Goal: Transaction & Acquisition: Purchase product/service

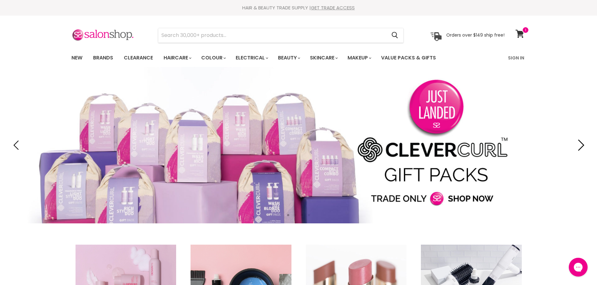
click at [574, 147] on icon "Next" at bounding box center [579, 145] width 11 height 11
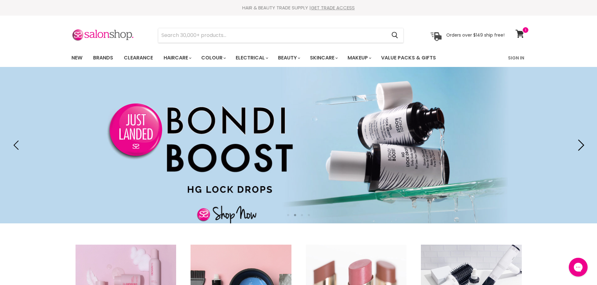
click at [574, 148] on icon "Next" at bounding box center [579, 145] width 11 height 11
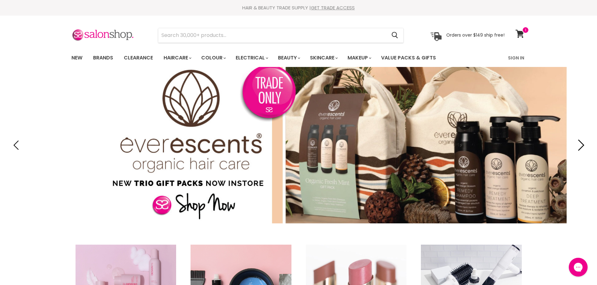
click at [583, 145] on icon "Next" at bounding box center [581, 145] width 6 height 11
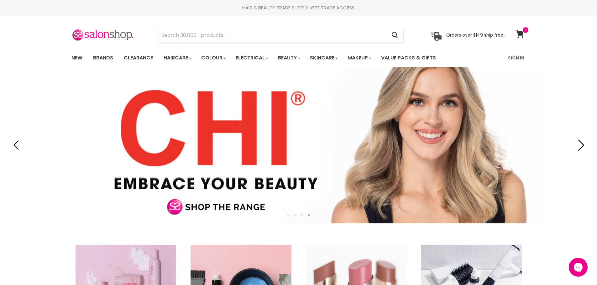
click at [580, 145] on icon "Next" at bounding box center [579, 145] width 11 height 11
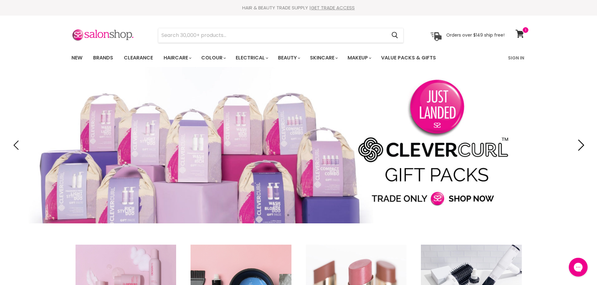
click at [580, 145] on icon "Next" at bounding box center [579, 145] width 11 height 11
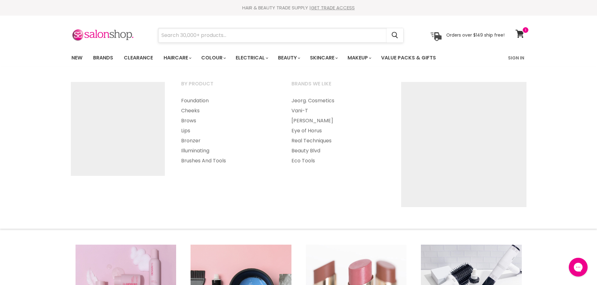
click at [302, 41] on input "Search" at bounding box center [272, 35] width 228 height 14
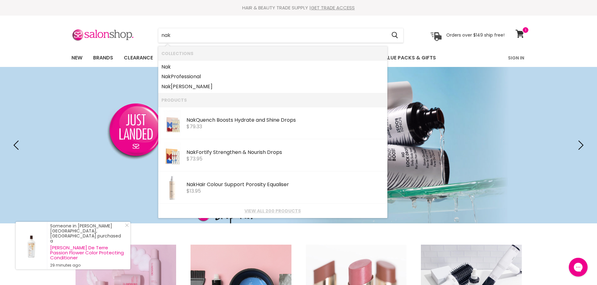
click at [63, 26] on div "Menu nak Cancel" at bounding box center [298, 41] width 597 height 51
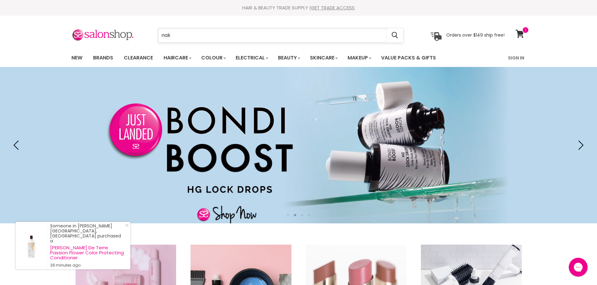
click at [181, 34] on input "nak" at bounding box center [272, 35] width 228 height 14
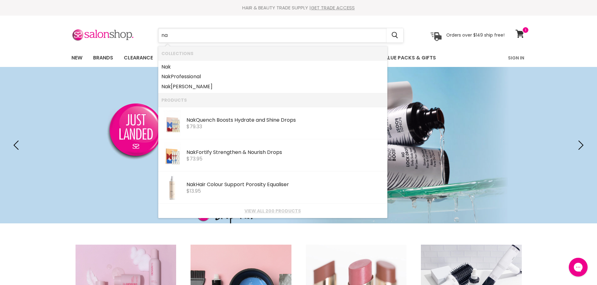
type input "n"
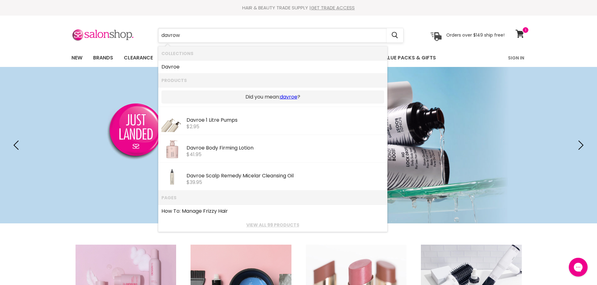
type input "davro"
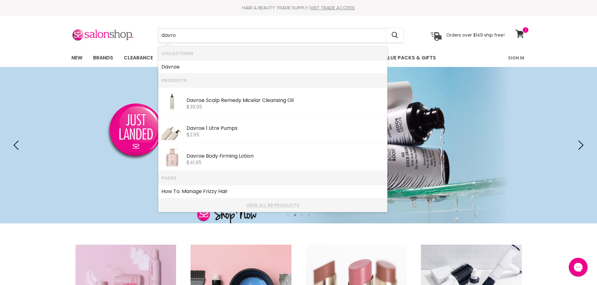
click at [256, 206] on link "View all 99 products" at bounding box center [272, 205] width 223 height 5
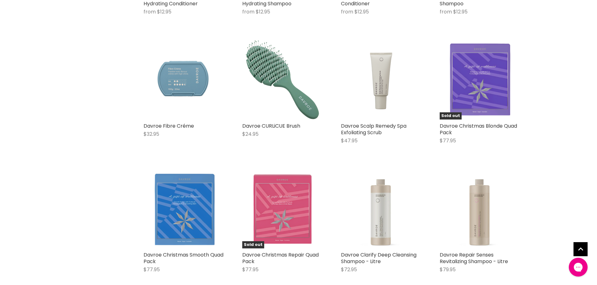
scroll to position [1190, 0]
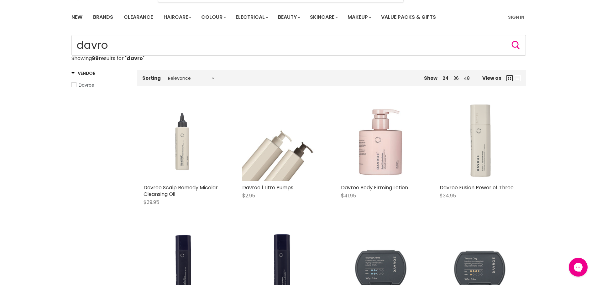
scroll to position [0, 0]
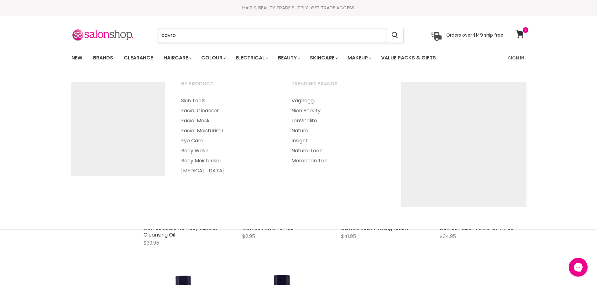
click at [321, 36] on input "davro" at bounding box center [272, 35] width 228 height 14
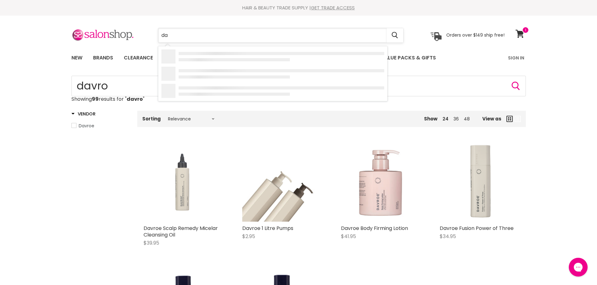
type input "d"
